Goal: Find specific page/section: Find specific page/section

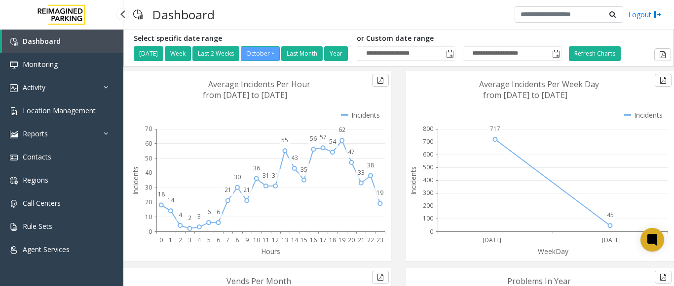
click at [51, 38] on span "Dashboard" at bounding box center [42, 40] width 38 height 9
click at [65, 248] on span "Agent Services" at bounding box center [46, 249] width 47 height 9
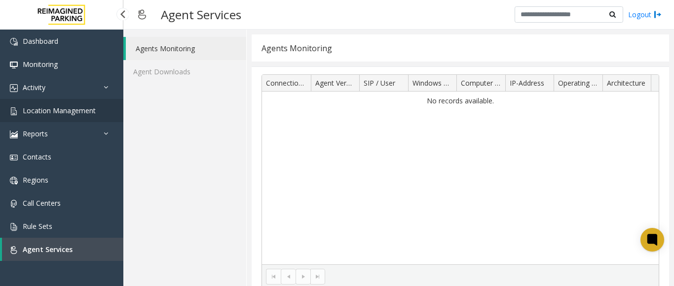
click at [24, 105] on link "Location Management" at bounding box center [61, 110] width 123 height 23
click at [27, 113] on span "Location Management" at bounding box center [59, 110] width 73 height 9
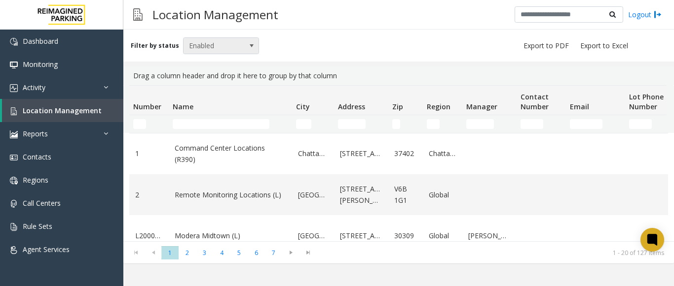
click at [201, 43] on span "Enabled" at bounding box center [213, 46] width 60 height 16
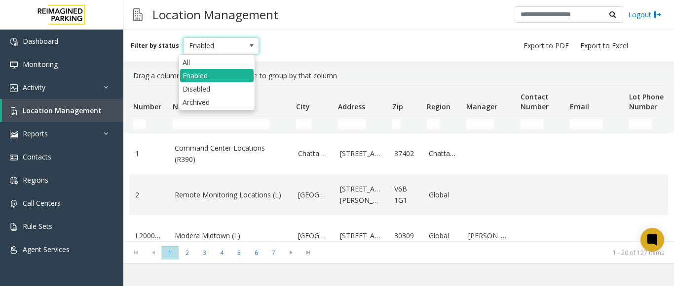
click at [201, 43] on span "Enabled" at bounding box center [213, 46] width 60 height 16
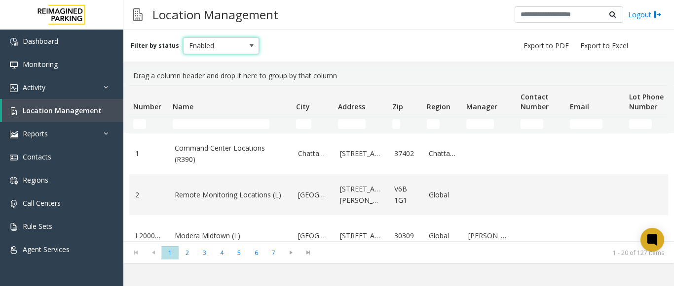
click at [201, 43] on span "Enabled" at bounding box center [213, 46] width 60 height 16
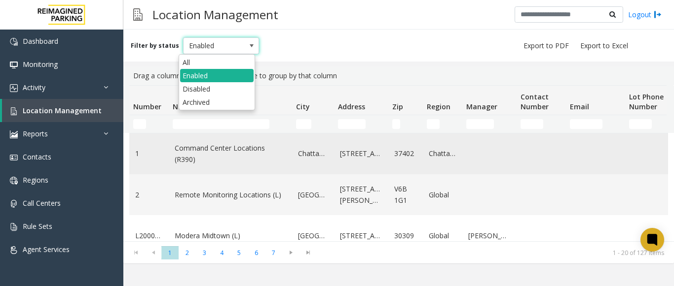
click at [148, 150] on link "1" at bounding box center [149, 153] width 28 height 11
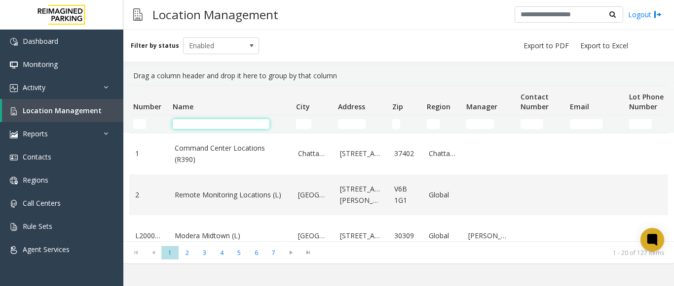
click at [189, 119] on input "Name Filter" at bounding box center [221, 124] width 97 height 10
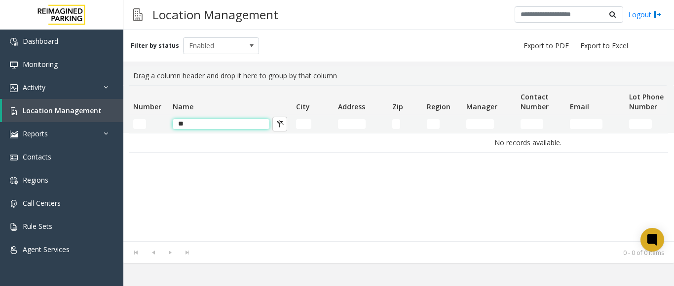
type input "*"
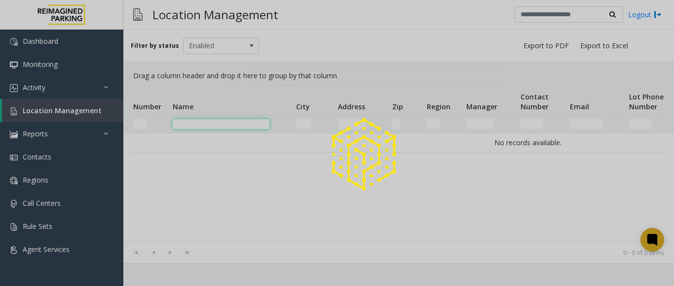
type input "*"
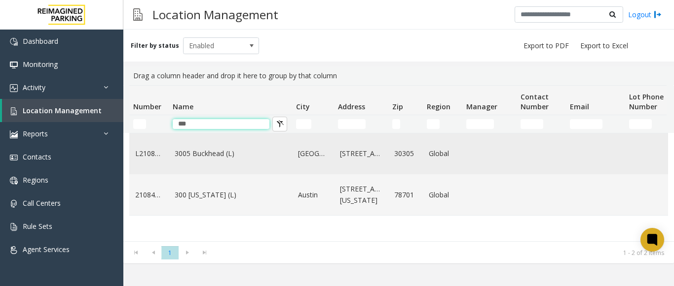
type input "***"
click at [201, 159] on link "3005 Buckhead (L)" at bounding box center [230, 153] width 111 height 11
